Goal: Transaction & Acquisition: Purchase product/service

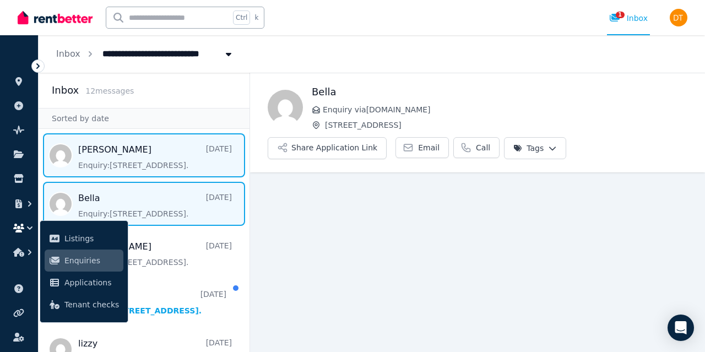
click at [166, 159] on span "Message list" at bounding box center [144, 155] width 211 height 44
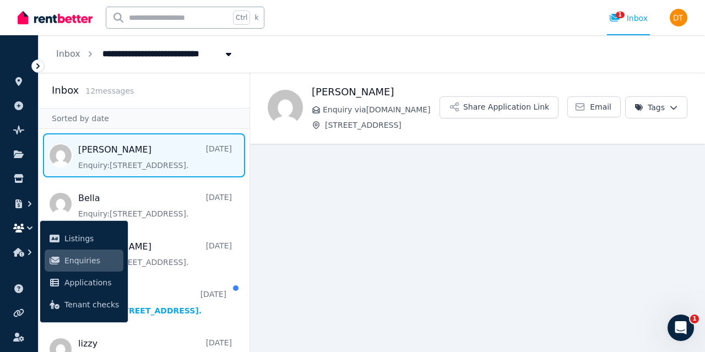
click at [294, 218] on main "Back [PERSON_NAME] Enquiry via [DOMAIN_NAME] [STREET_ADDRESS] Application Link …" at bounding box center [477, 212] width 455 height 279
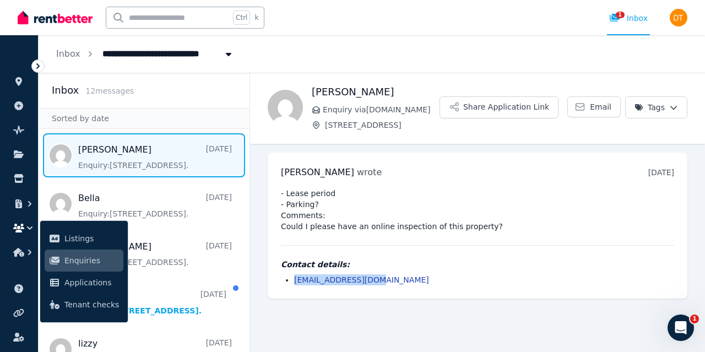
drag, startPoint x: 373, startPoint y: 280, endPoint x: 281, endPoint y: 272, distance: 92.9
click at [281, 272] on div "Contact details: [EMAIL_ADDRESS][DOMAIN_NAME]" at bounding box center [477, 272] width 393 height 26
click at [273, 234] on div "[PERSON_NAME] wrote [DATE] 8:08 am [DATE][DATE] - Lease period - Parking? Comme…" at bounding box center [478, 226] width 420 height 146
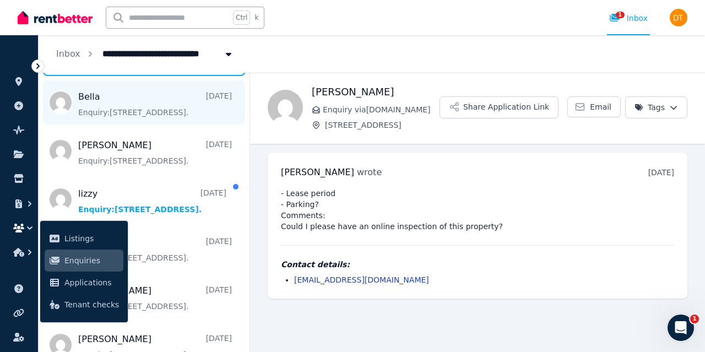
scroll to position [102, 0]
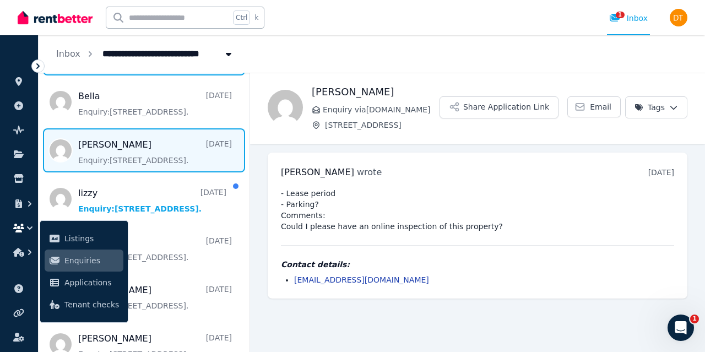
click at [153, 157] on span "Message list" at bounding box center [144, 150] width 211 height 44
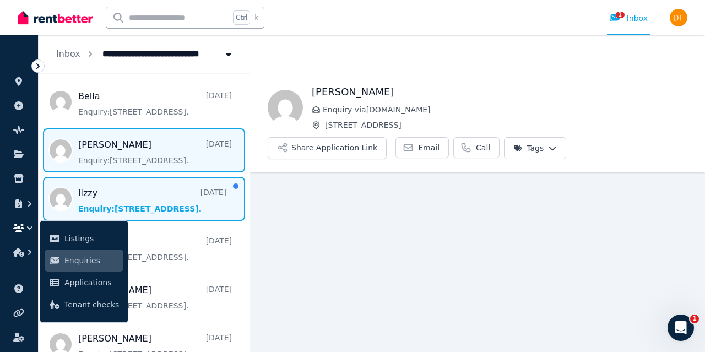
click at [145, 205] on span "Message list" at bounding box center [144, 199] width 211 height 44
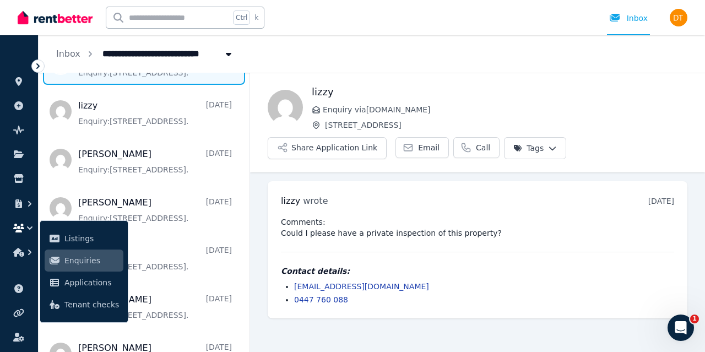
scroll to position [256, 0]
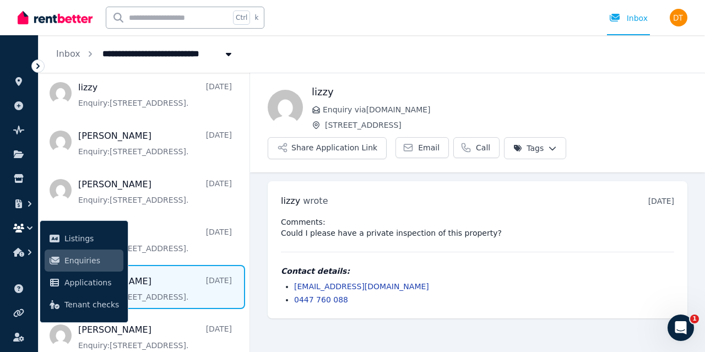
click at [186, 284] on span "Message list" at bounding box center [144, 287] width 211 height 44
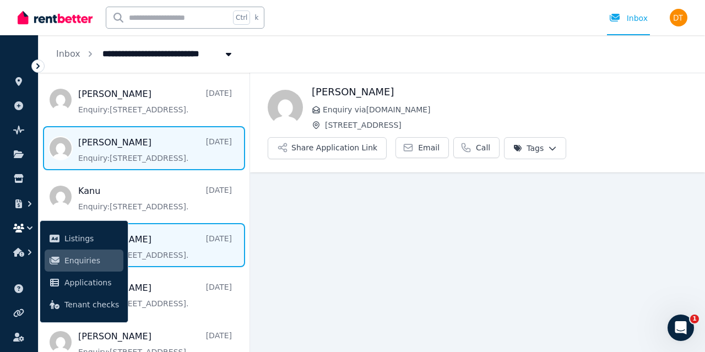
click at [159, 159] on span "Message list" at bounding box center [144, 148] width 211 height 44
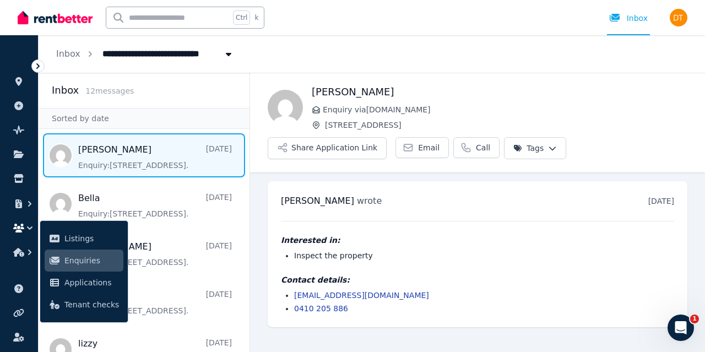
click at [198, 147] on span "Message list" at bounding box center [144, 155] width 211 height 44
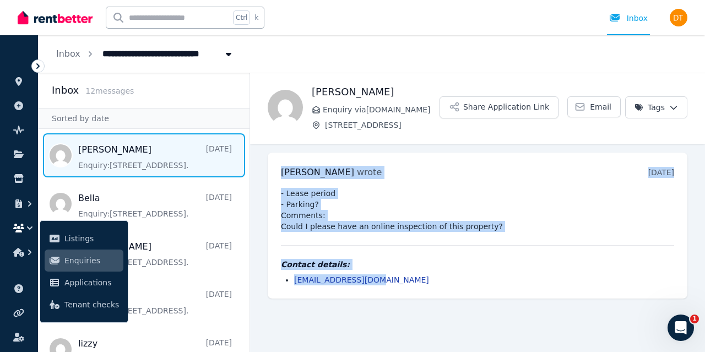
drag, startPoint x: 448, startPoint y: 279, endPoint x: 279, endPoint y: 167, distance: 203.2
click at [279, 167] on div "[PERSON_NAME] wrote [DATE] 8:08 am [DATE][DATE] - Lease period - Parking? Comme…" at bounding box center [478, 226] width 420 height 146
click at [354, 191] on pre "- Lease period - Parking? Comments: Could I please have an online inspection of…" at bounding box center [477, 210] width 393 height 44
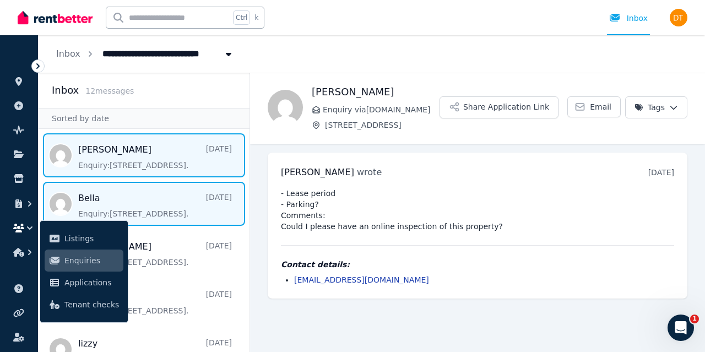
click at [162, 205] on span "Message list" at bounding box center [144, 204] width 211 height 44
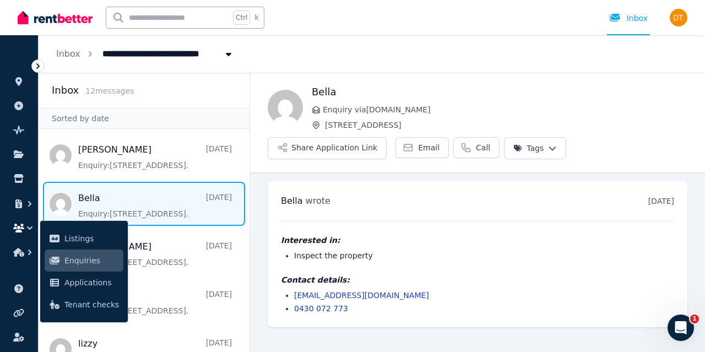
click at [41, 68] on icon at bounding box center [38, 66] width 11 height 11
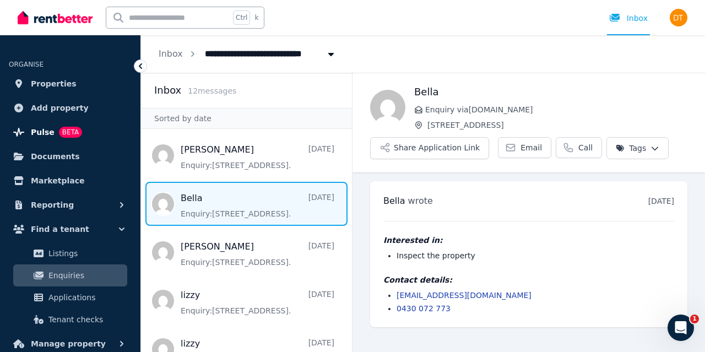
click at [59, 136] on span "BETA" at bounding box center [70, 132] width 23 height 11
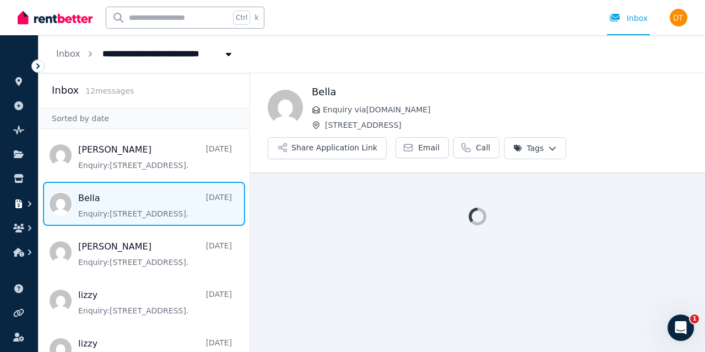
click at [23, 202] on icon "button" at bounding box center [18, 203] width 11 height 9
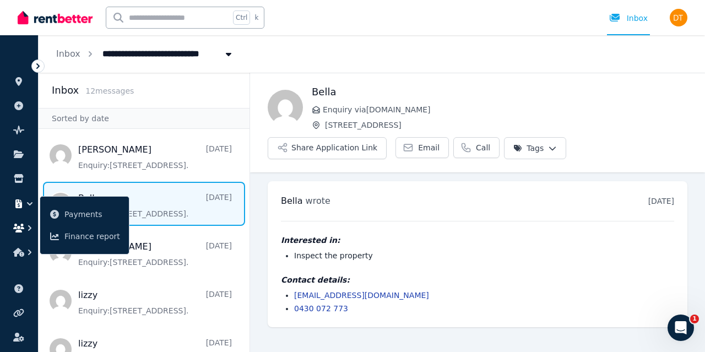
click at [29, 226] on icon "button" at bounding box center [29, 228] width 3 height 6
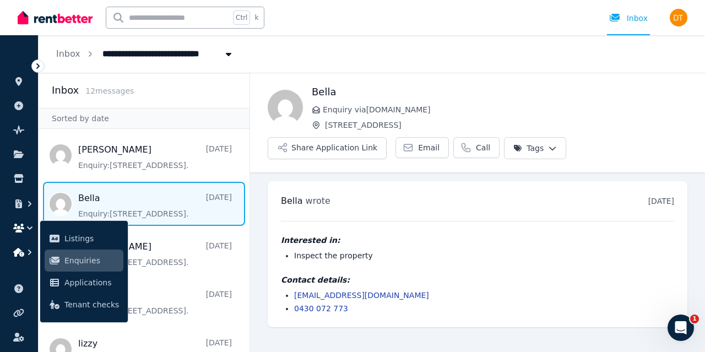
click at [26, 251] on icon "button" at bounding box center [29, 252] width 11 height 11
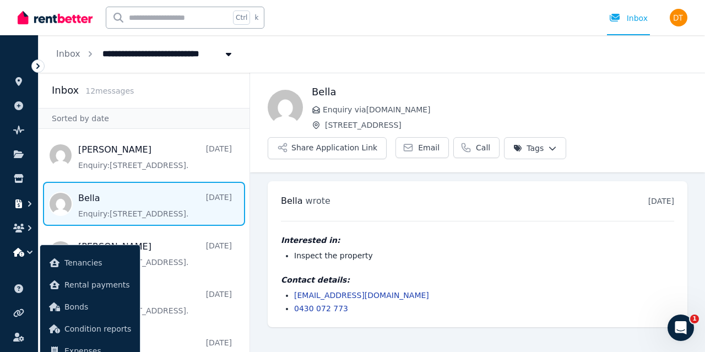
click at [21, 209] on button "button" at bounding box center [19, 204] width 20 height 20
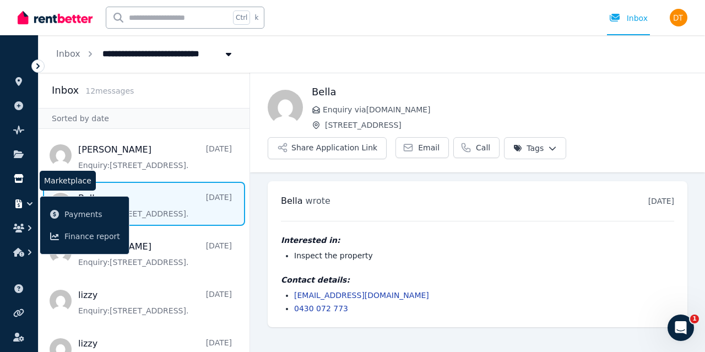
click at [20, 185] on link at bounding box center [19, 179] width 20 height 18
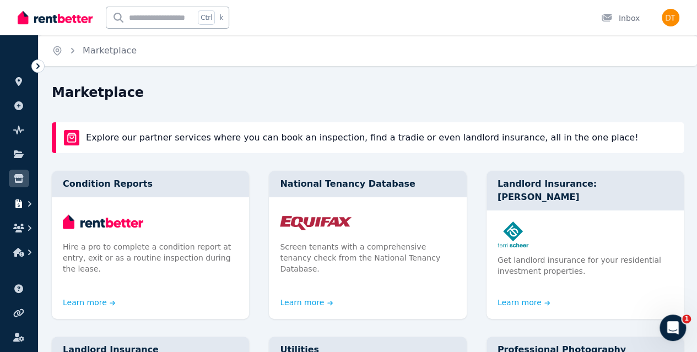
click at [23, 209] on button "button" at bounding box center [19, 204] width 20 height 20
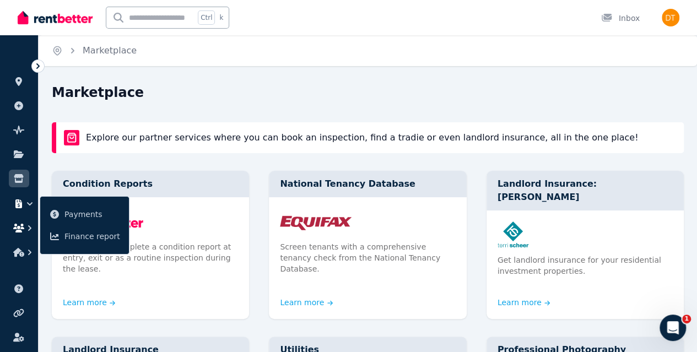
click at [24, 235] on button "button" at bounding box center [19, 228] width 20 height 20
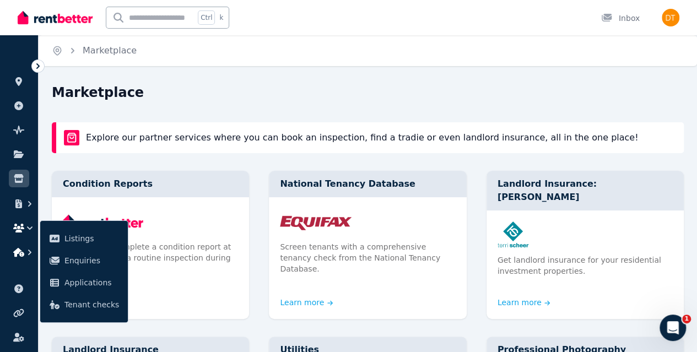
click at [24, 247] on button "button" at bounding box center [19, 252] width 20 height 20
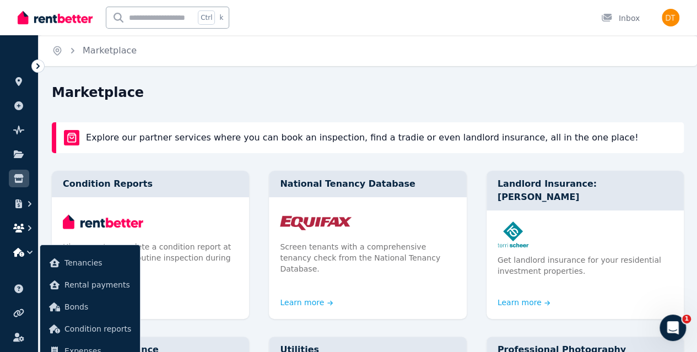
click at [17, 223] on button "button" at bounding box center [19, 228] width 20 height 20
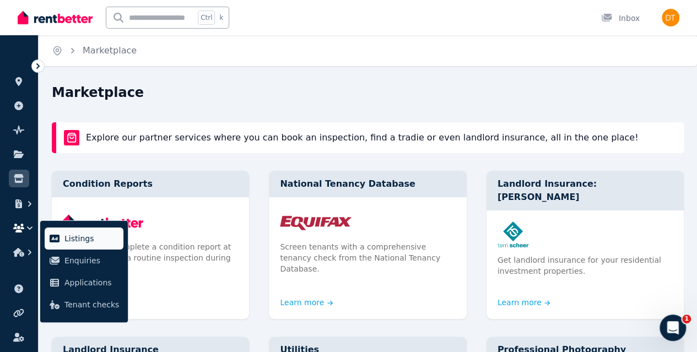
click at [76, 238] on span "Listings" at bounding box center [91, 238] width 55 height 13
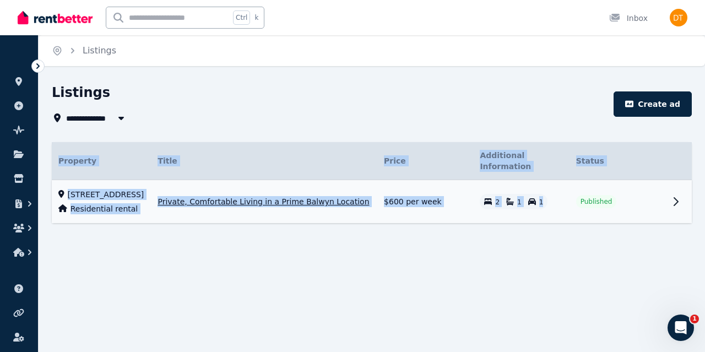
drag, startPoint x: 675, startPoint y: 190, endPoint x: 556, endPoint y: 188, distance: 118.4
click at [556, 188] on tr "[STREET_ADDRESS] Residential rental Private, Comfortable Living in a Prime Balw…" at bounding box center [372, 202] width 640 height 44
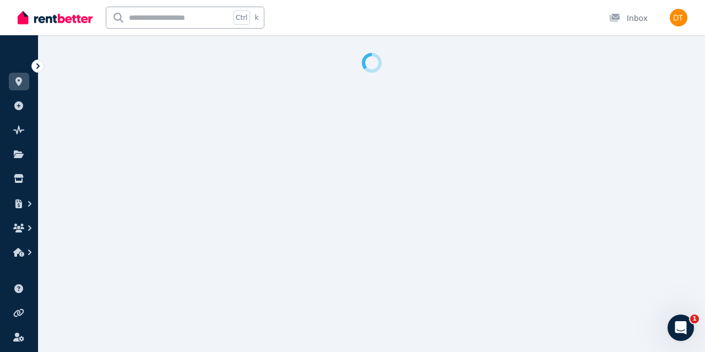
select select "**********"
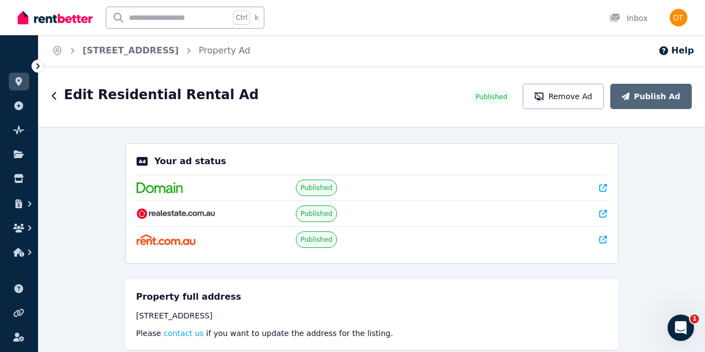
drag, startPoint x: 556, startPoint y: 188, endPoint x: 663, endPoint y: 145, distance: 115.4
click at [663, 145] on div "**********" at bounding box center [372, 239] width 667 height 225
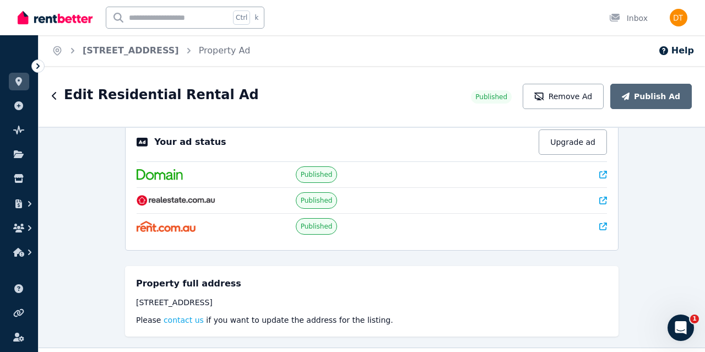
scroll to position [26, 0]
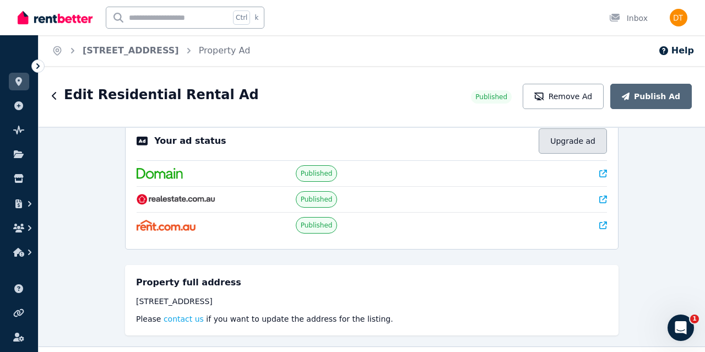
click at [576, 136] on button "Upgrade ad" at bounding box center [573, 140] width 68 height 25
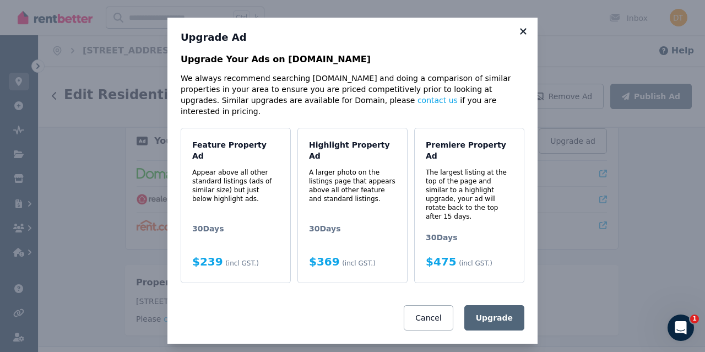
click at [521, 34] on icon at bounding box center [523, 31] width 6 height 6
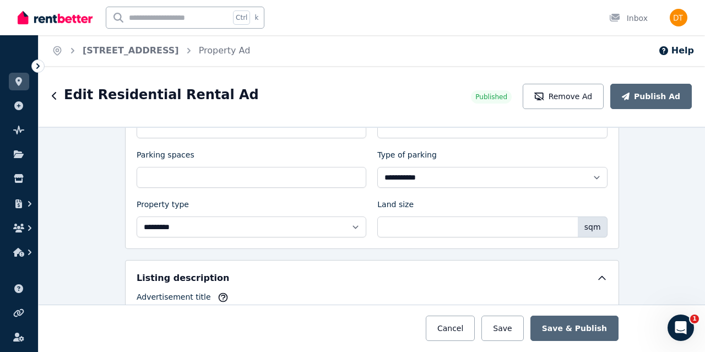
scroll to position [635, 0]
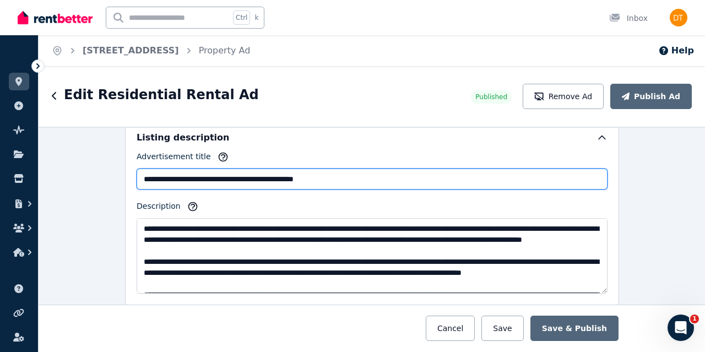
drag, startPoint x: 348, startPoint y: 176, endPoint x: 121, endPoint y: 165, distance: 227.2
click at [111, 163] on div "**********" at bounding box center [372, 239] width 667 height 225
click at [286, 174] on input "**********" at bounding box center [372, 179] width 471 height 21
drag, startPoint x: 354, startPoint y: 173, endPoint x: 130, endPoint y: 170, distance: 224.2
click at [130, 170] on div "**********" at bounding box center [372, 213] width 494 height 186
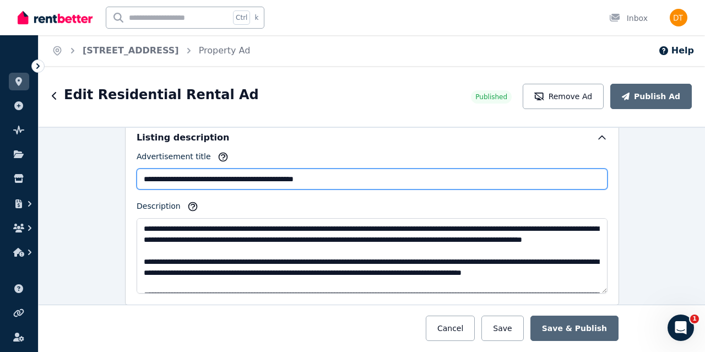
click at [194, 170] on input "**********" at bounding box center [372, 179] width 471 height 21
drag, startPoint x: 347, startPoint y: 171, endPoint x: 78, endPoint y: 152, distance: 269.5
click at [78, 152] on div "**********" at bounding box center [372, 239] width 667 height 225
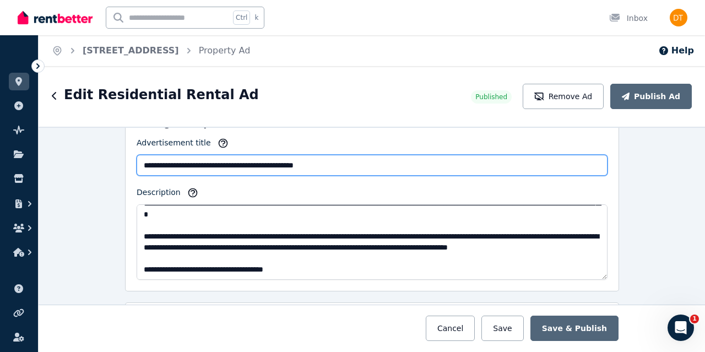
scroll to position [121, 0]
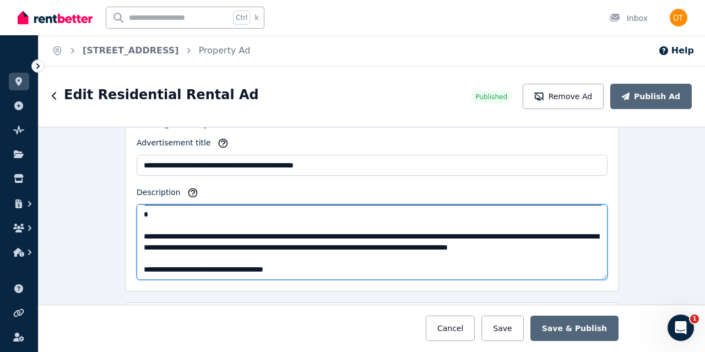
click at [238, 242] on textarea "Description" at bounding box center [372, 241] width 471 height 75
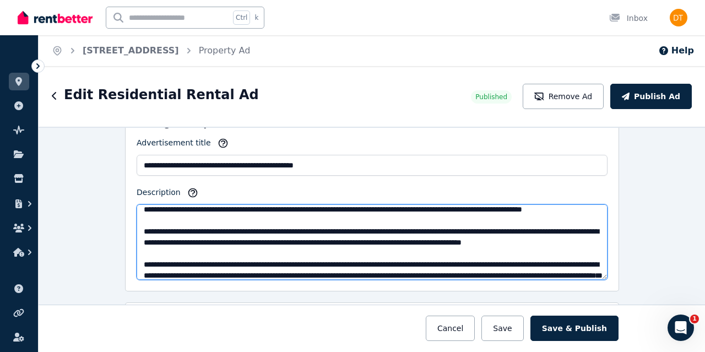
scroll to position [0, 0]
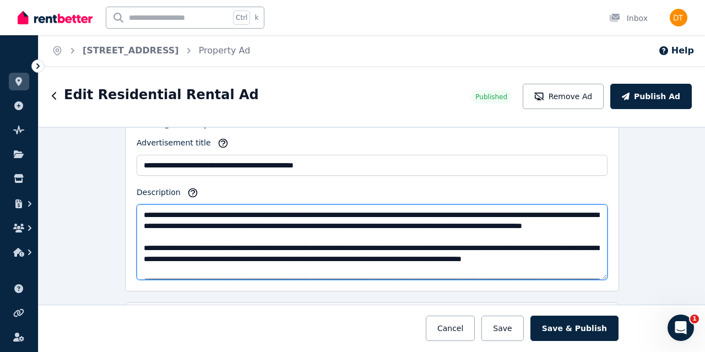
click at [360, 229] on textarea "Description" at bounding box center [372, 241] width 471 height 75
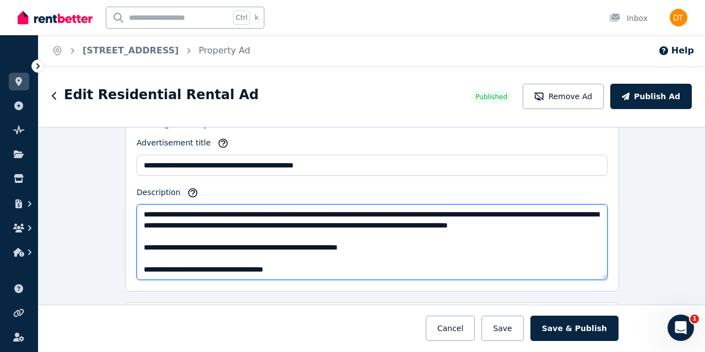
click at [390, 242] on textarea "Description" at bounding box center [372, 241] width 471 height 75
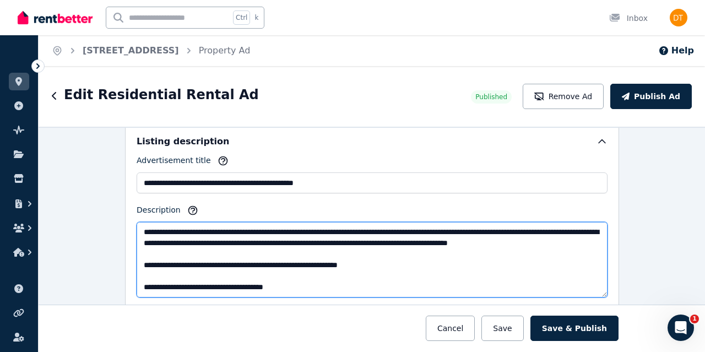
scroll to position [711, 0]
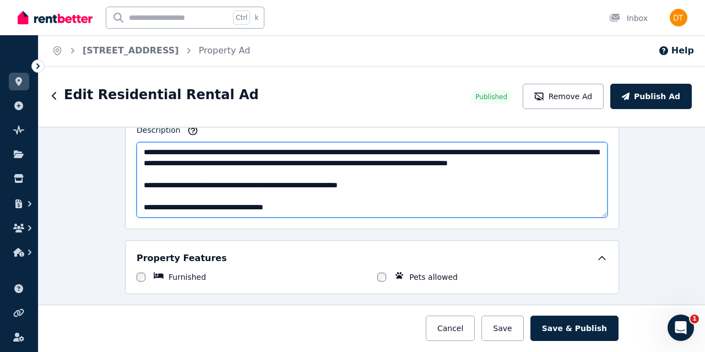
click at [220, 187] on textarea "Description" at bounding box center [372, 179] width 471 height 75
paste textarea "**********"
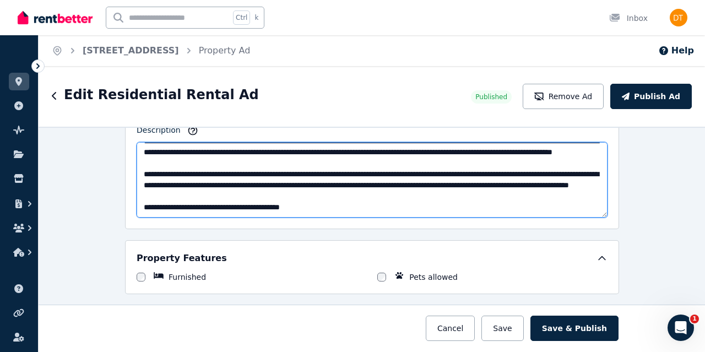
scroll to position [67, 0]
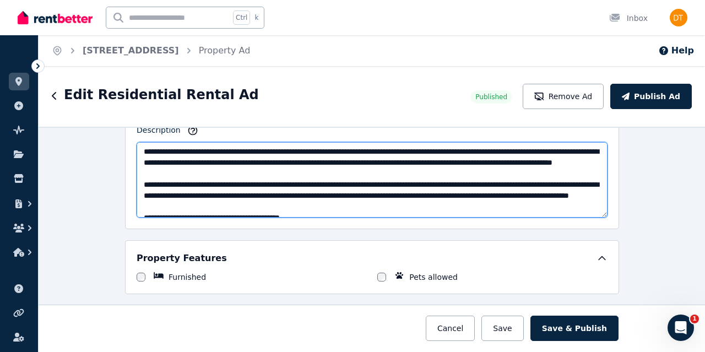
click at [485, 166] on textarea "Description" at bounding box center [372, 179] width 471 height 75
click at [432, 166] on textarea "Description" at bounding box center [372, 179] width 471 height 75
drag, startPoint x: 496, startPoint y: 168, endPoint x: 330, endPoint y: 180, distance: 166.3
click at [330, 180] on textarea "Description" at bounding box center [372, 179] width 471 height 75
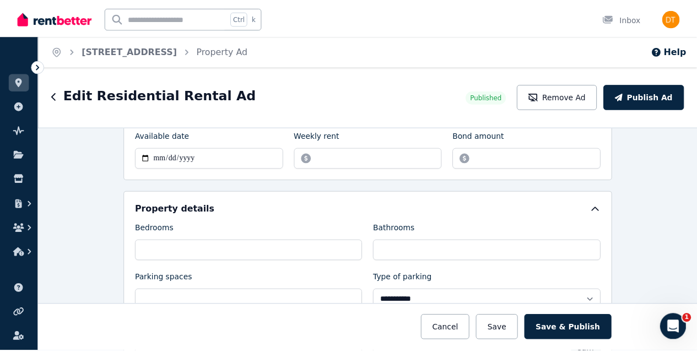
scroll to position [0, 0]
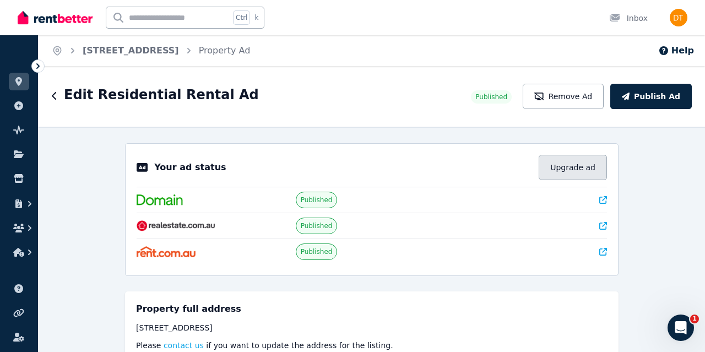
type textarea "**********"
click at [593, 161] on button "Upgrade ad" at bounding box center [573, 167] width 68 height 25
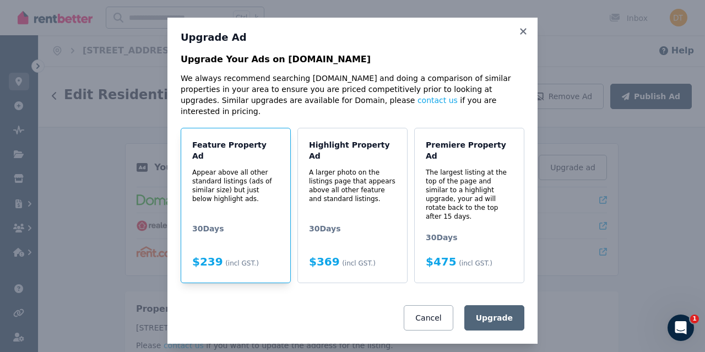
click at [244, 183] on p "Appear above all other standard listings (ads of similar size) but just below h…" at bounding box center [235, 185] width 87 height 35
click at [490, 305] on button "Upgrade" at bounding box center [494, 317] width 60 height 25
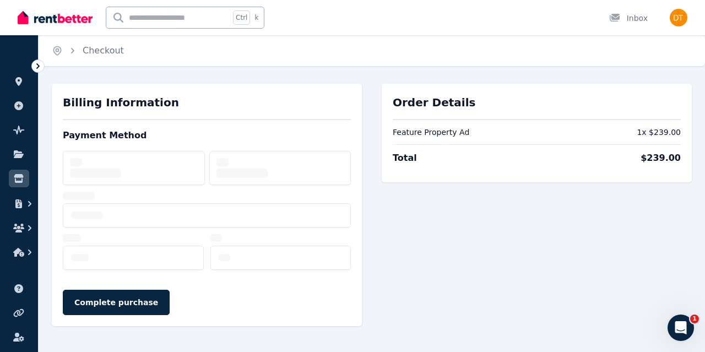
select select "**********"
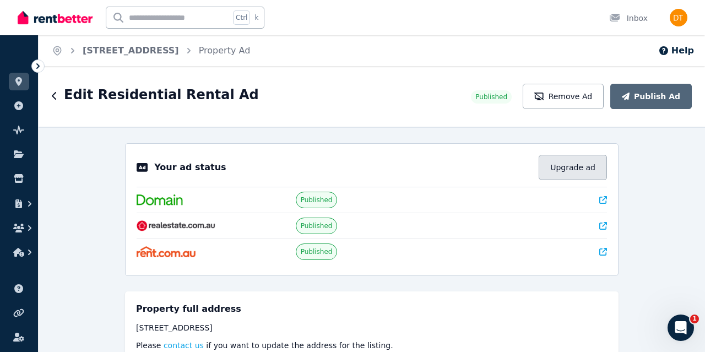
click at [560, 166] on button "Upgrade ad" at bounding box center [573, 167] width 68 height 25
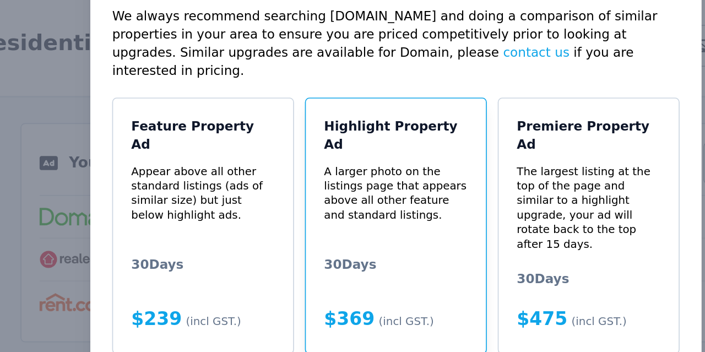
click at [347, 188] on p "A larger photo on the listings page that appears above all other feature and st…" at bounding box center [352, 185] width 87 height 35
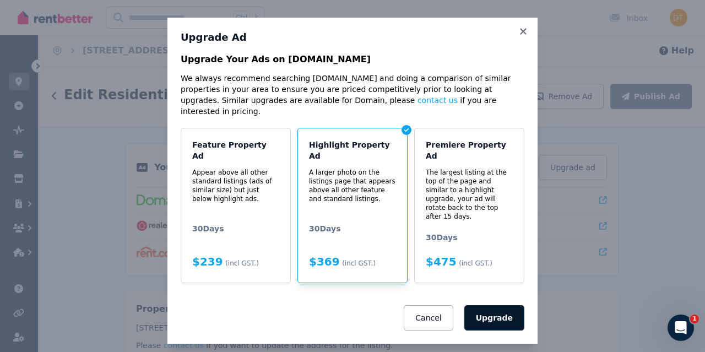
click at [503, 305] on button "Upgrade" at bounding box center [494, 317] width 60 height 25
